Goal: Task Accomplishment & Management: Manage account settings

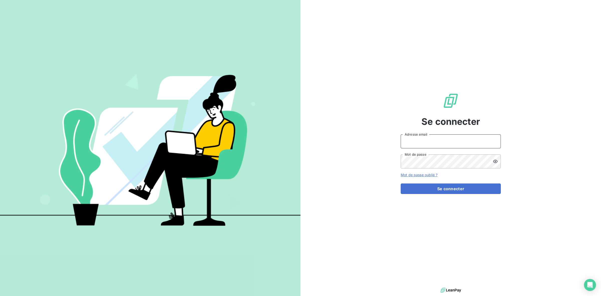
type input "[PERSON_NAME][EMAIL_ADDRESS][DOMAIN_NAME]"
click at [455, 183] on button "Se connecter" at bounding box center [451, 188] width 100 height 11
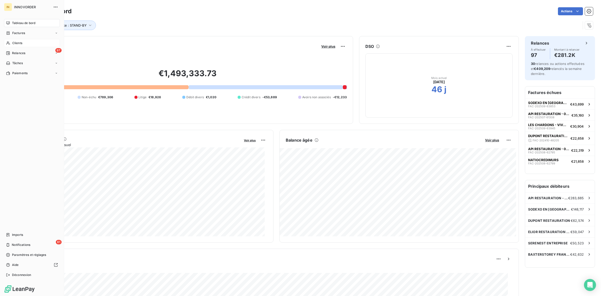
click at [22, 42] on span "Clients" at bounding box center [17, 43] width 10 height 5
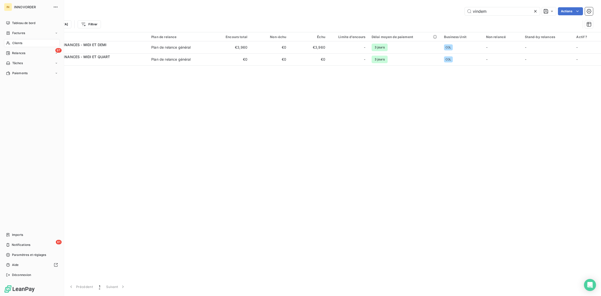
click at [24, 48] on nav "Tableau de bord Factures Clients 97 Relances Tâches Paiements" at bounding box center [32, 48] width 56 height 58
click at [21, 52] on span "Relances" at bounding box center [18, 53] width 13 height 5
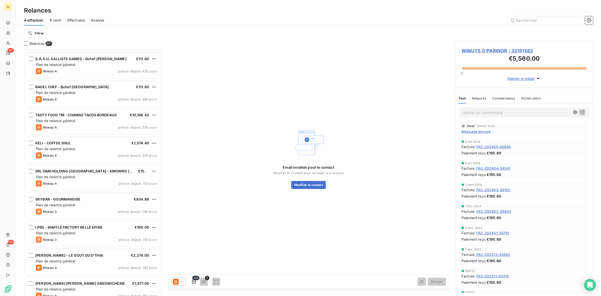
scroll to position [418, 0]
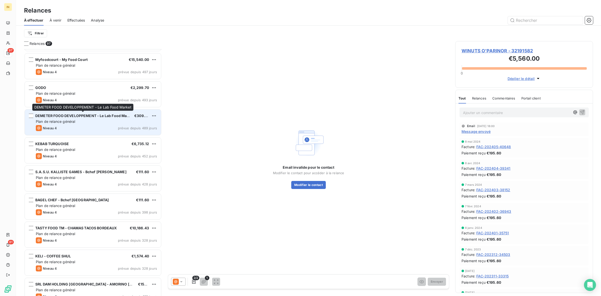
click at [68, 117] on span "DEMETER FOOD DEVELOPPEMENT - Le Lab Food Market" at bounding box center [84, 115] width 98 height 4
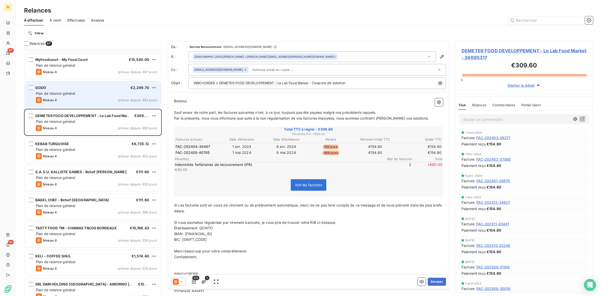
click at [68, 94] on span "Plan de relance général" at bounding box center [55, 93] width 39 height 4
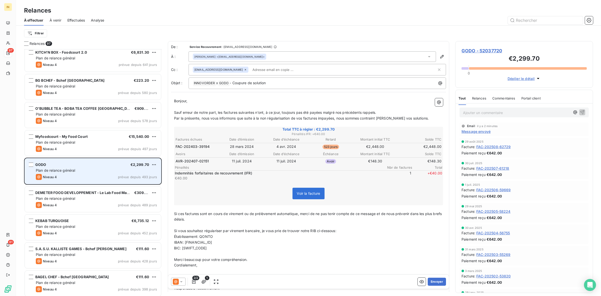
scroll to position [339, 0]
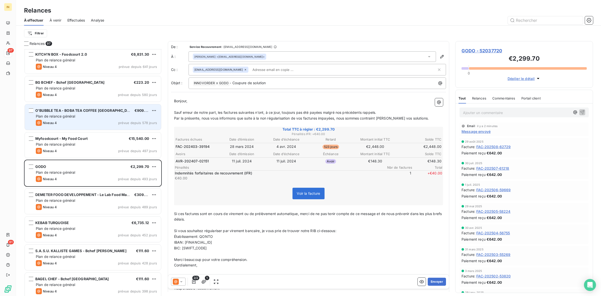
click at [67, 116] on span "Plan de relance général" at bounding box center [55, 116] width 39 height 4
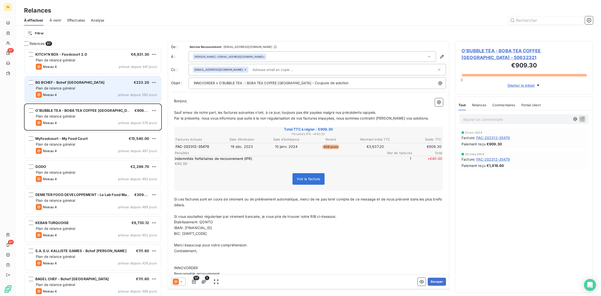
click at [38, 83] on span "BG BCHEF - Bchef [GEOGRAPHIC_DATA]" at bounding box center [69, 82] width 69 height 4
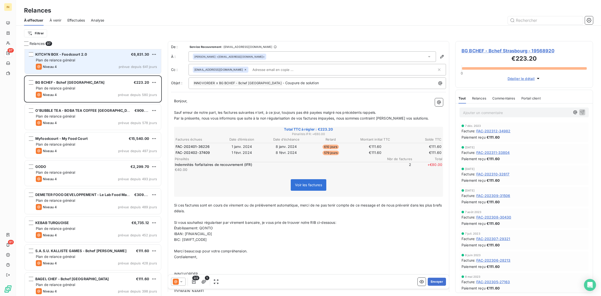
click at [94, 62] on div "Plan de relance général" at bounding box center [96, 60] width 121 height 5
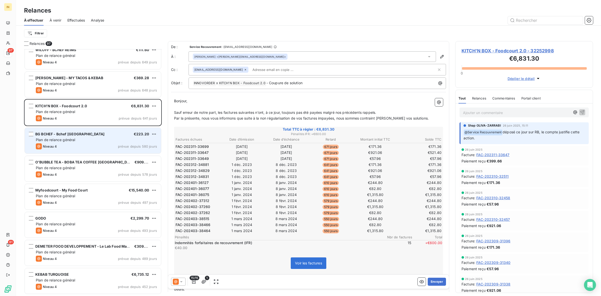
scroll to position [287, 0]
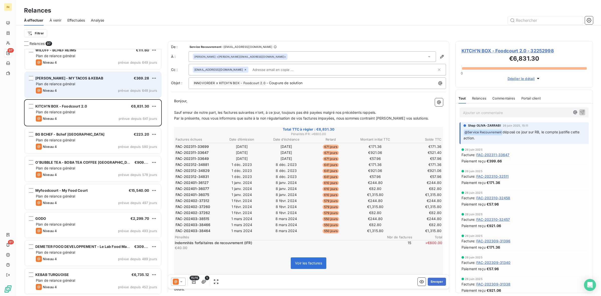
click at [83, 82] on div "Plan de relance général" at bounding box center [96, 83] width 121 height 5
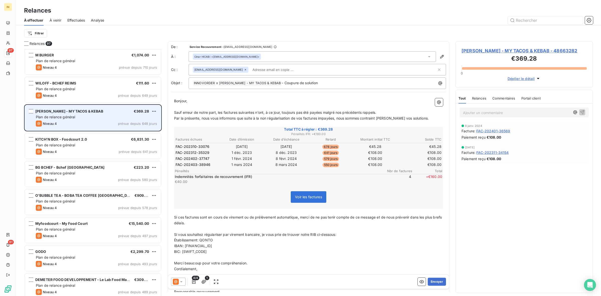
scroll to position [253, 0]
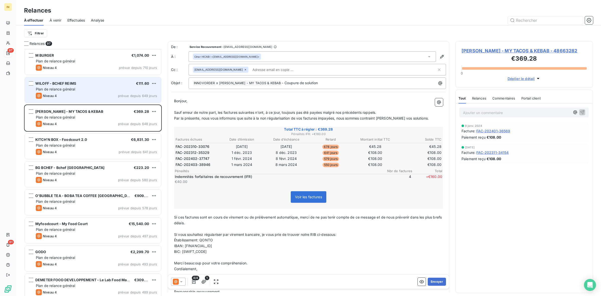
click at [75, 87] on span "Plan de relance général" at bounding box center [55, 89] width 39 height 4
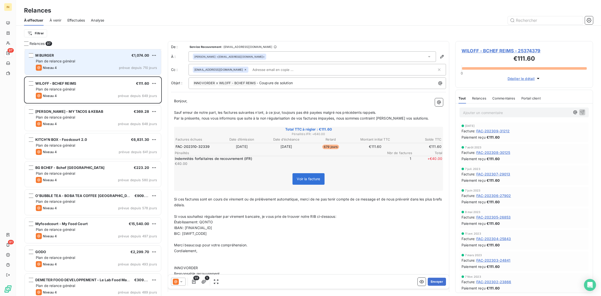
click at [79, 60] on div "Plan de relance général" at bounding box center [96, 61] width 121 height 5
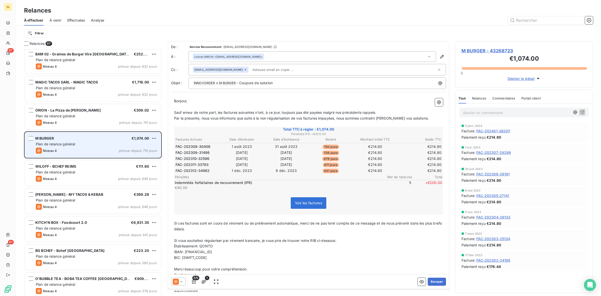
scroll to position [170, 0]
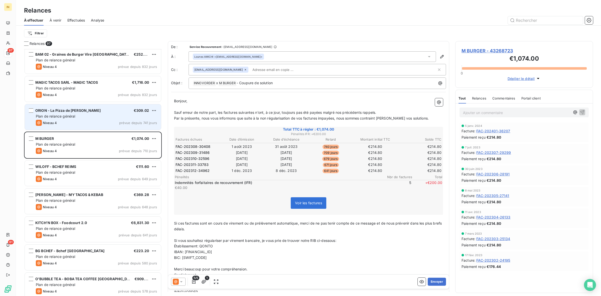
click at [85, 111] on span "ORION - La Pizza de [PERSON_NAME]" at bounding box center [67, 110] width 65 height 4
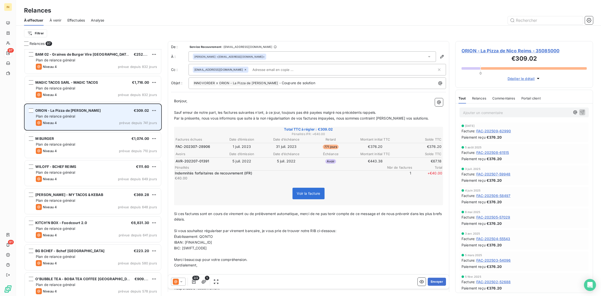
click at [88, 111] on span "ORION - La Pizza de [PERSON_NAME]" at bounding box center [67, 110] width 65 height 4
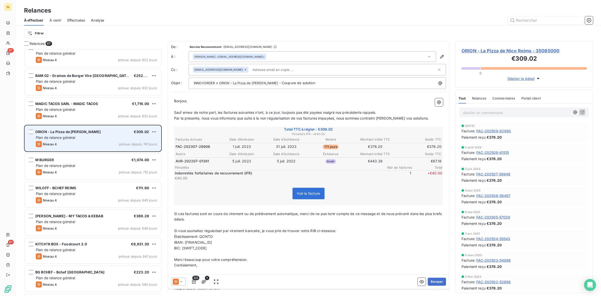
scroll to position [148, 0]
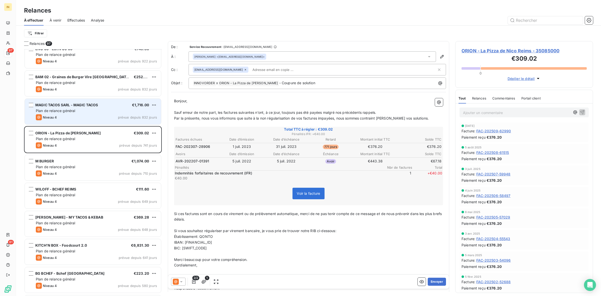
click at [108, 119] on div "Niveau 4 prévue depuis 832 jours" at bounding box center [96, 117] width 121 height 6
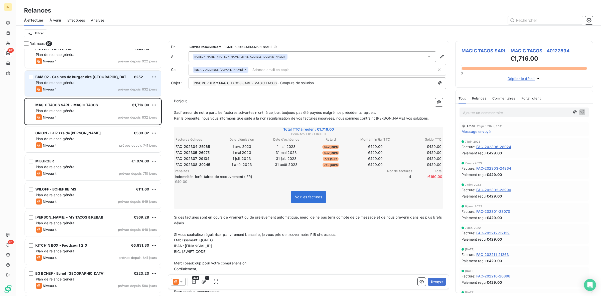
click at [73, 85] on div "BAM 02 - Graines de Burger Vire [GEOGRAPHIC_DATA] €252.00 Plan de relance génér…" at bounding box center [93, 84] width 136 height 26
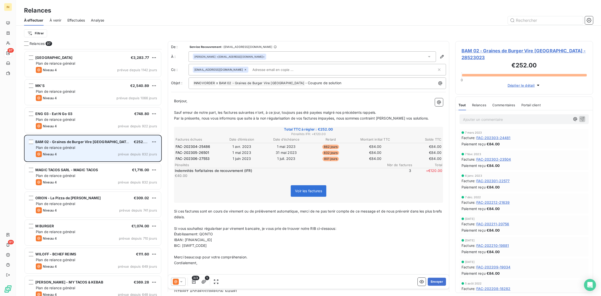
scroll to position [77, 0]
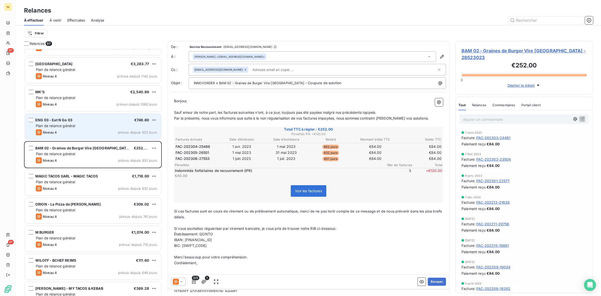
click at [82, 128] on div "Plan de relance général" at bounding box center [96, 125] width 121 height 5
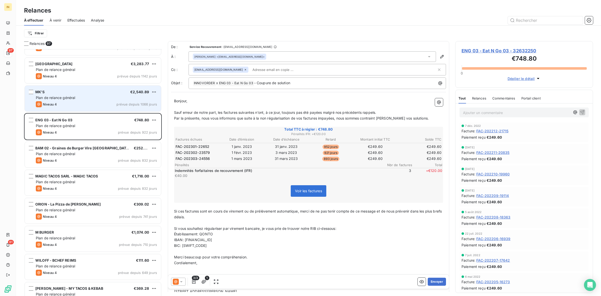
click at [88, 103] on div "Niveau 4 prévue depuis 1066 jours" at bounding box center [96, 104] width 121 height 6
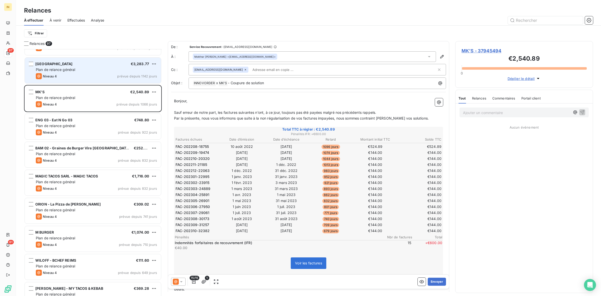
click at [85, 70] on div "Plan de relance général" at bounding box center [96, 69] width 121 height 5
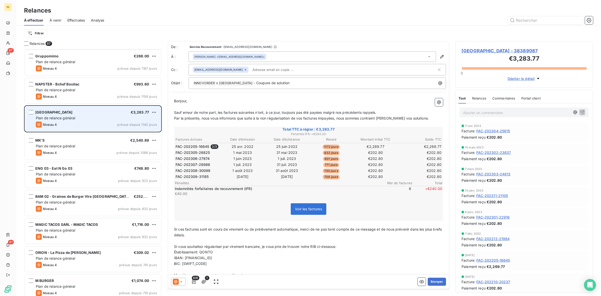
scroll to position [28, 0]
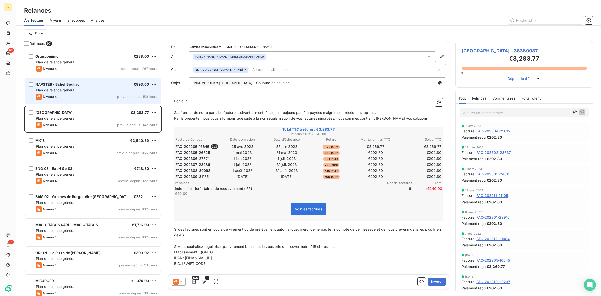
click at [76, 90] on div "Plan de relance général" at bounding box center [96, 90] width 121 height 5
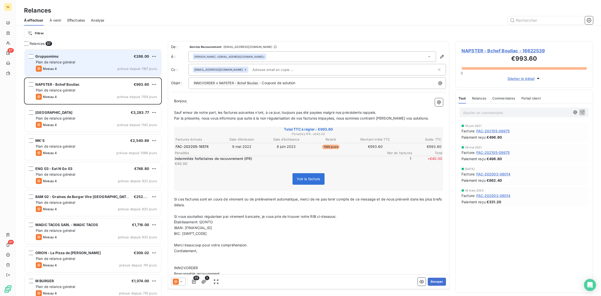
click at [70, 66] on div "Niveau 4 prévue depuis 1167 jours" at bounding box center [96, 69] width 121 height 6
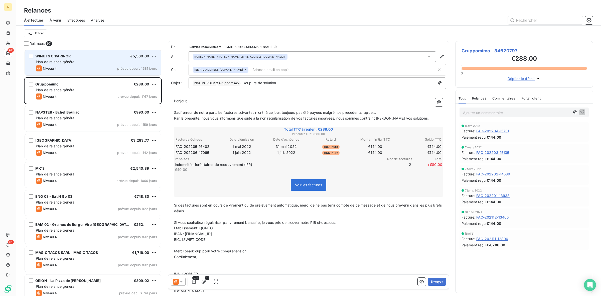
click at [73, 61] on span "Plan de relance général" at bounding box center [55, 62] width 39 height 4
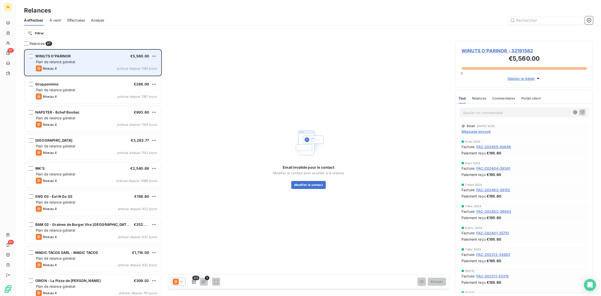
click at [79, 64] on div "Plan de relance général" at bounding box center [96, 61] width 121 height 5
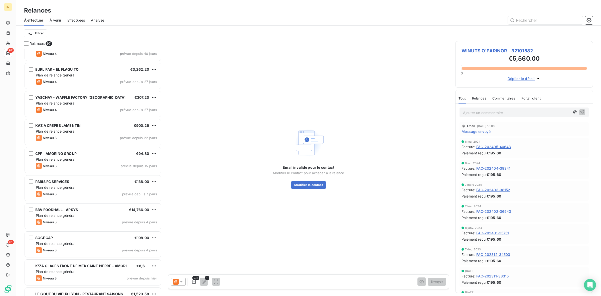
scroll to position [2475, 0]
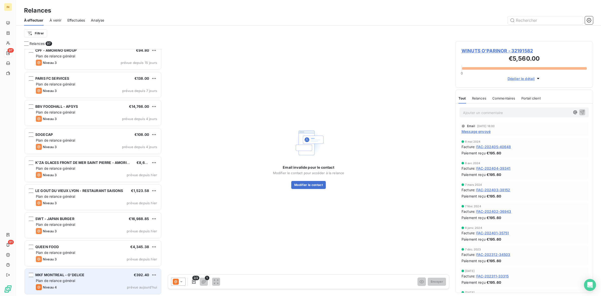
click at [72, 281] on span "Plan de relance général" at bounding box center [55, 280] width 39 height 4
